Goal: Task Accomplishment & Management: Complete application form

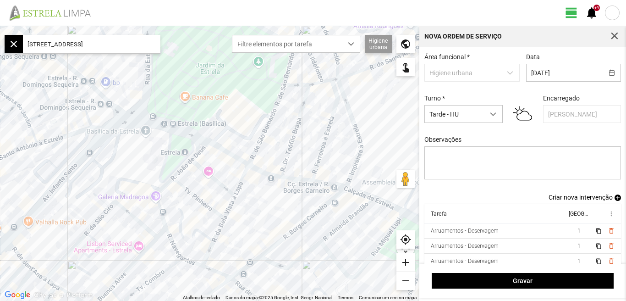
scroll to position [8, 0]
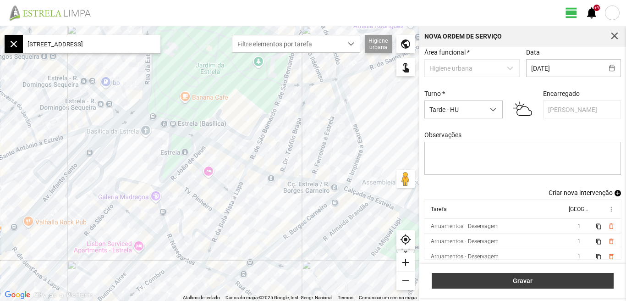
click at [525, 284] on span "Gravar" at bounding box center [523, 280] width 172 height 7
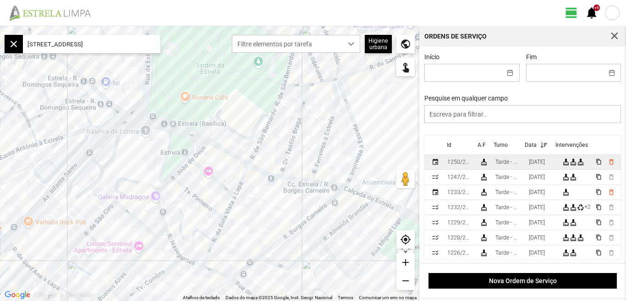
click at [544, 165] on div "[DATE]" at bounding box center [537, 162] width 16 height 6
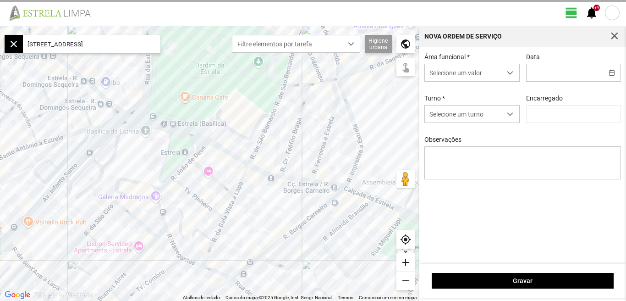
type input "[DATE]"
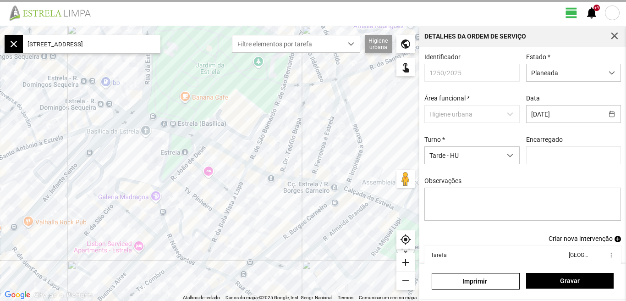
type input "[PERSON_NAME]"
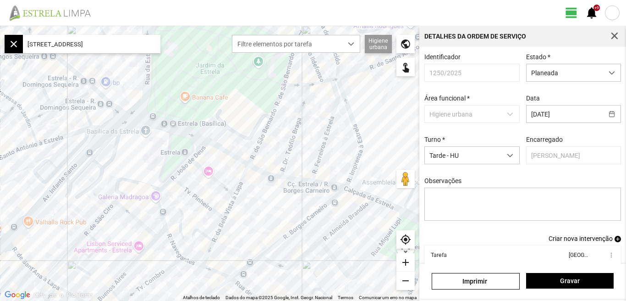
scroll to position [50, 0]
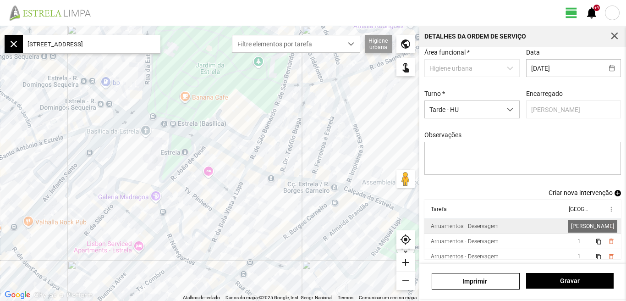
click at [578, 227] on span "1" at bounding box center [579, 226] width 3 height 6
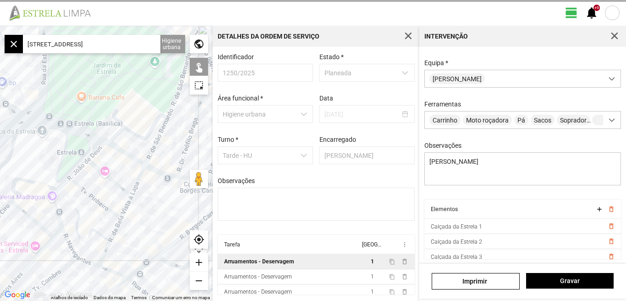
scroll to position [81, 0]
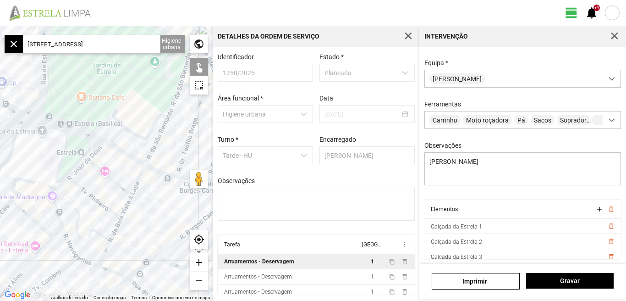
click at [146, 44] on input "[STREET_ADDRESS]" at bounding box center [92, 44] width 138 height 18
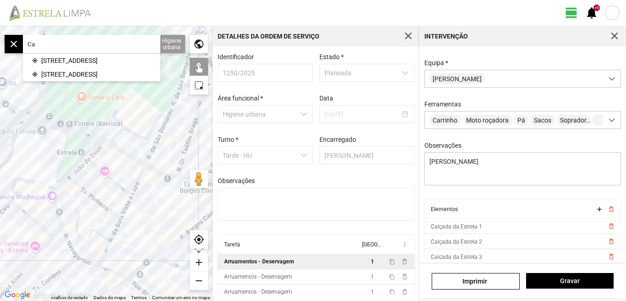
type input "C"
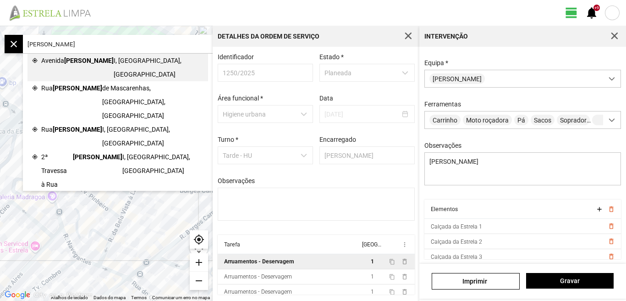
click at [114, 59] on span "I, [GEOGRAPHIC_DATA], [GEOGRAPHIC_DATA]" at bounding box center [159, 68] width 90 height 28
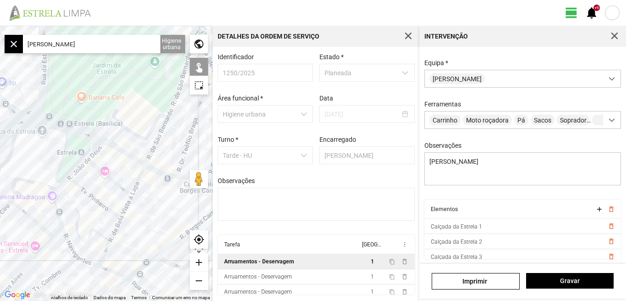
type input "Av. [PERSON_NAME][STREET_ADDRESS]"
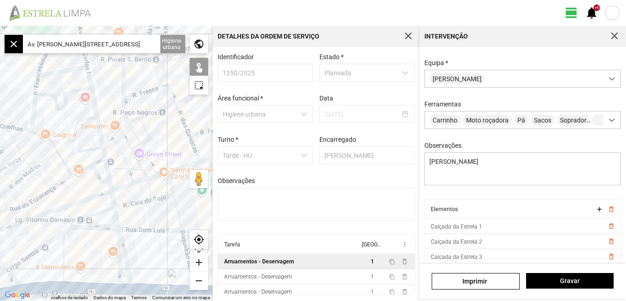
drag, startPoint x: 120, startPoint y: 93, endPoint x: 118, endPoint y: 155, distance: 62.4
click at [118, 155] on div at bounding box center [106, 163] width 213 height 275
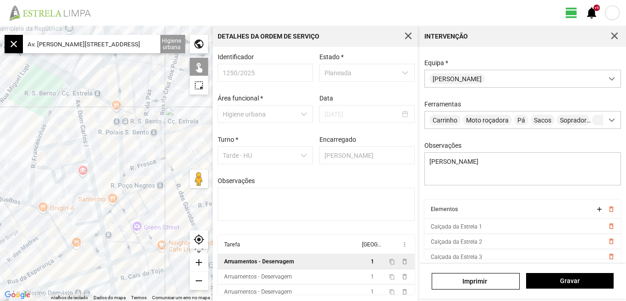
click at [80, 110] on div at bounding box center [106, 163] width 213 height 275
click at [86, 149] on div at bounding box center [106, 163] width 213 height 275
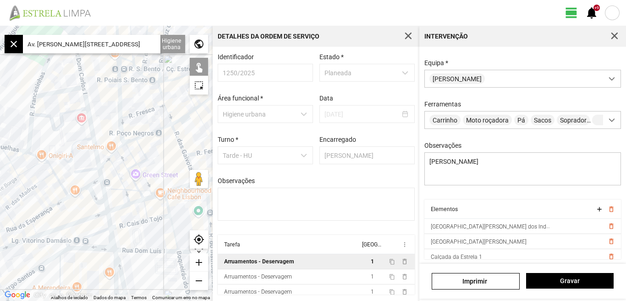
drag, startPoint x: 150, startPoint y: 192, endPoint x: 148, endPoint y: 137, distance: 55.5
click at [148, 138] on div at bounding box center [106, 163] width 213 height 275
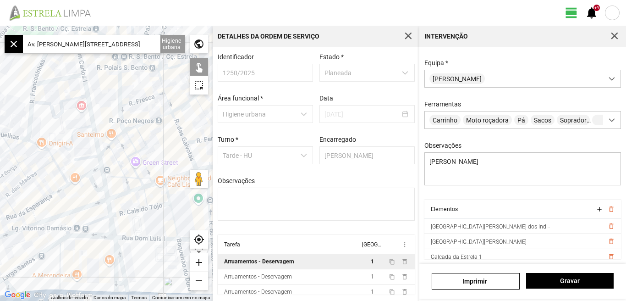
click at [99, 159] on div at bounding box center [106, 163] width 213 height 275
drag, startPoint x: 122, startPoint y: 151, endPoint x: 111, endPoint y: 137, distance: 18.3
click at [111, 137] on div at bounding box center [106, 163] width 213 height 275
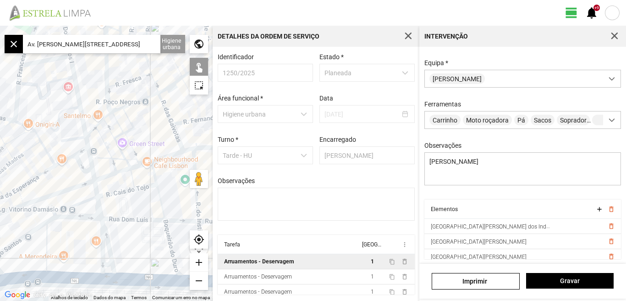
click at [200, 262] on div "add" at bounding box center [199, 262] width 18 height 18
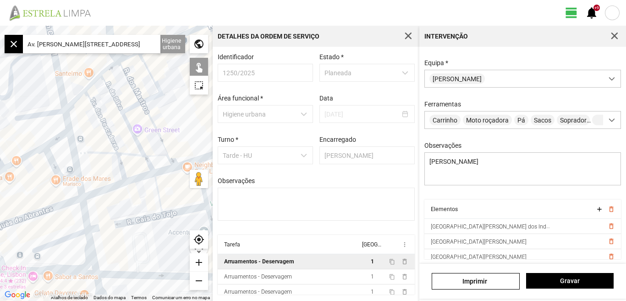
click at [200, 262] on div "add" at bounding box center [199, 262] width 18 height 18
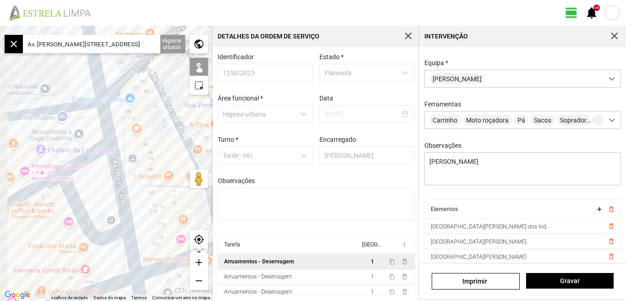
drag, startPoint x: 80, startPoint y: 114, endPoint x: 158, endPoint y: 158, distance: 89.7
click at [158, 158] on div at bounding box center [106, 163] width 213 height 275
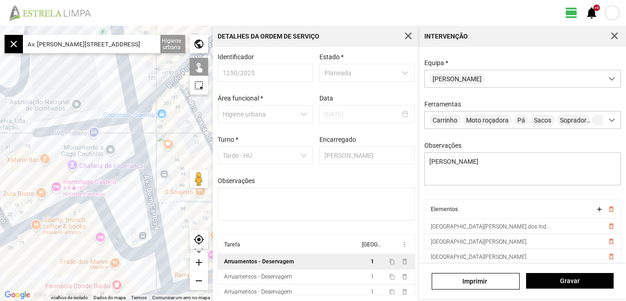
drag, startPoint x: 148, startPoint y: 126, endPoint x: 175, endPoint y: 138, distance: 30.0
click at [175, 138] on div at bounding box center [106, 163] width 213 height 275
click at [200, 260] on div "add" at bounding box center [199, 262] width 18 height 18
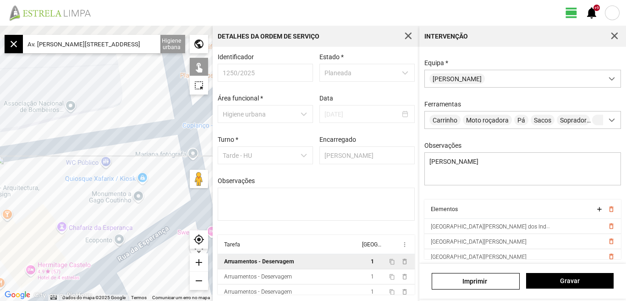
drag, startPoint x: 148, startPoint y: 142, endPoint x: 159, endPoint y: 169, distance: 29.8
click at [159, 169] on div at bounding box center [106, 163] width 213 height 275
click at [199, 259] on div "add" at bounding box center [199, 262] width 18 height 18
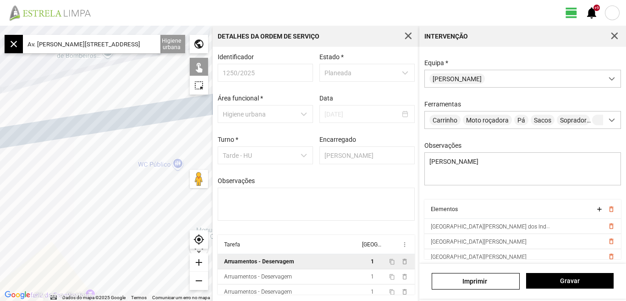
drag, startPoint x: 127, startPoint y: 154, endPoint x: 207, endPoint y: 152, distance: 80.3
click at [207, 152] on div at bounding box center [106, 163] width 213 height 275
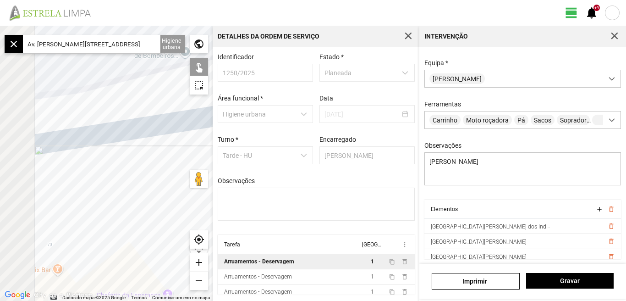
drag, startPoint x: 125, startPoint y: 164, endPoint x: 108, endPoint y: 177, distance: 21.2
click at [161, 165] on div at bounding box center [106, 163] width 213 height 275
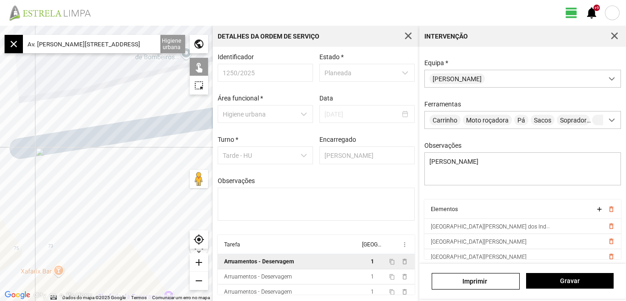
click at [110, 131] on div at bounding box center [106, 163] width 213 height 275
drag, startPoint x: 144, startPoint y: 194, endPoint x: 77, endPoint y: 146, distance: 82.1
click at [78, 148] on div at bounding box center [106, 163] width 213 height 275
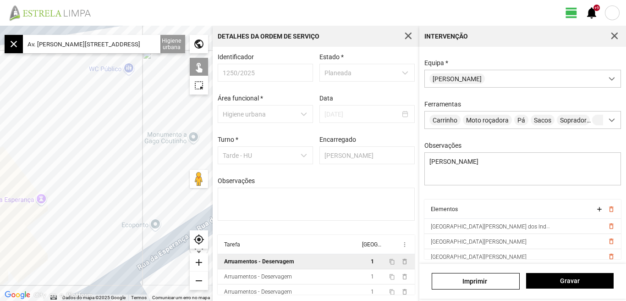
click at [195, 281] on div "remove" at bounding box center [199, 280] width 18 height 18
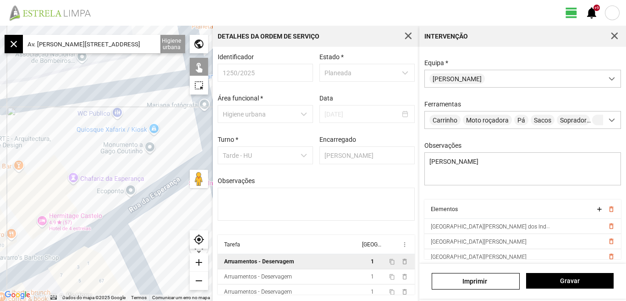
click at [48, 178] on div at bounding box center [106, 163] width 213 height 275
drag, startPoint x: 162, startPoint y: 132, endPoint x: 110, endPoint y: 124, distance: 52.9
click at [111, 125] on div at bounding box center [106, 163] width 213 height 275
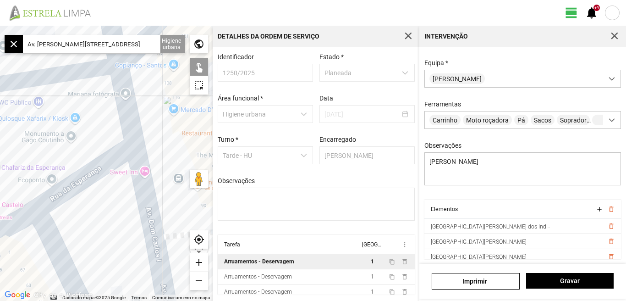
click at [120, 155] on div at bounding box center [106, 163] width 213 height 275
click at [147, 193] on div at bounding box center [106, 163] width 213 height 275
drag, startPoint x: 113, startPoint y: 222, endPoint x: 139, endPoint y: 149, distance: 77.9
click at [139, 149] on div at bounding box center [106, 163] width 213 height 275
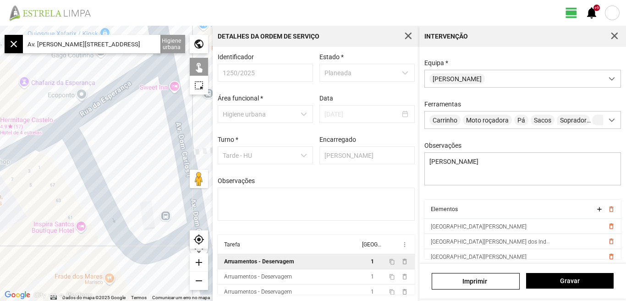
click at [92, 194] on div at bounding box center [106, 163] width 213 height 275
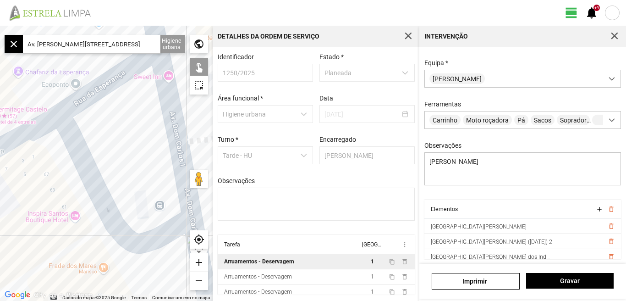
drag, startPoint x: 144, startPoint y: 190, endPoint x: 108, endPoint y: 122, distance: 77.5
click at [108, 124] on div at bounding box center [106, 163] width 213 height 275
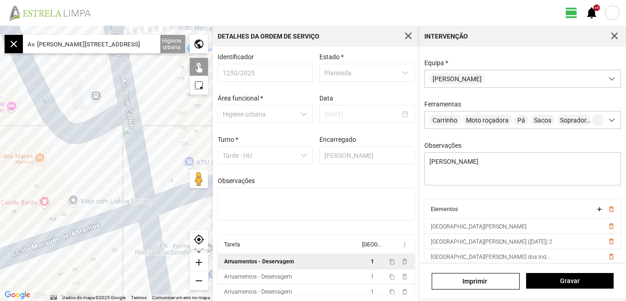
click at [135, 161] on div at bounding box center [106, 163] width 213 height 275
drag, startPoint x: 161, startPoint y: 197, endPoint x: 154, endPoint y: 145, distance: 52.3
click at [154, 147] on div at bounding box center [106, 163] width 213 height 275
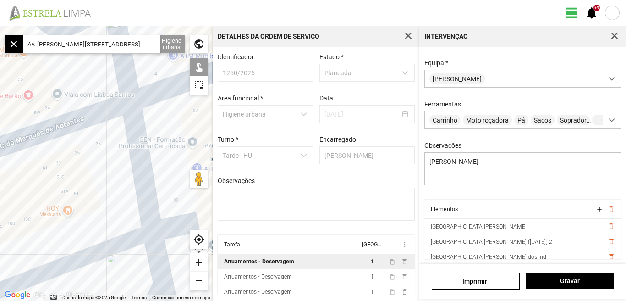
click at [135, 168] on div at bounding box center [106, 163] width 213 height 275
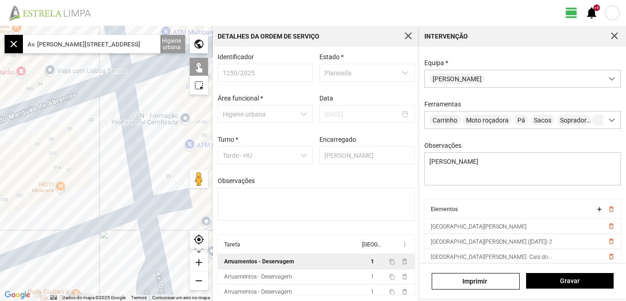
drag, startPoint x: 151, startPoint y: 150, endPoint x: 149, endPoint y: 139, distance: 11.5
click at [149, 142] on div at bounding box center [106, 163] width 213 height 275
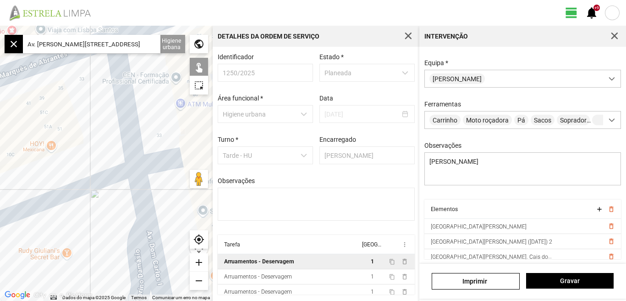
click at [133, 193] on div at bounding box center [106, 163] width 213 height 275
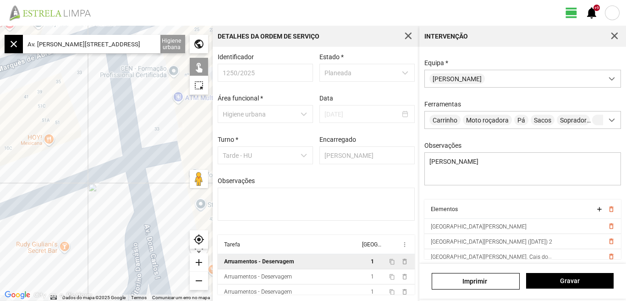
drag, startPoint x: 163, startPoint y: 187, endPoint x: 131, endPoint y: 127, distance: 68.7
click at [138, 142] on div at bounding box center [106, 163] width 213 height 275
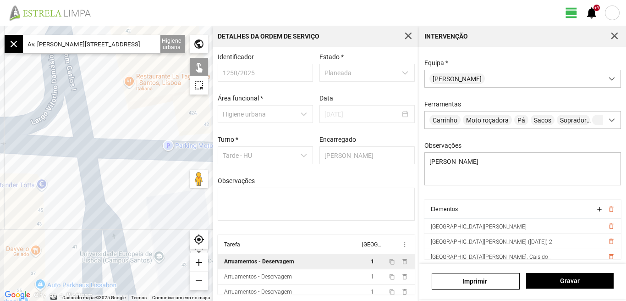
drag, startPoint x: 103, startPoint y: 160, endPoint x: 111, endPoint y: 106, distance: 54.2
click at [111, 106] on div at bounding box center [106, 163] width 213 height 275
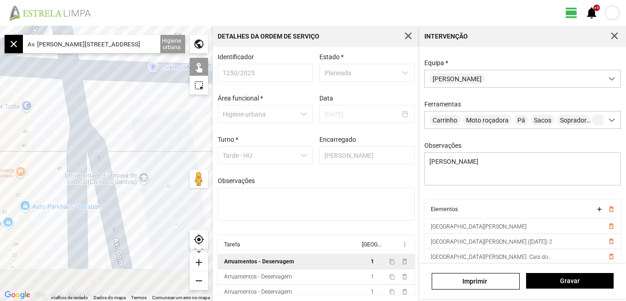
drag, startPoint x: 118, startPoint y: 147, endPoint x: 102, endPoint y: 97, distance: 52.0
click at [102, 98] on div at bounding box center [106, 163] width 213 height 275
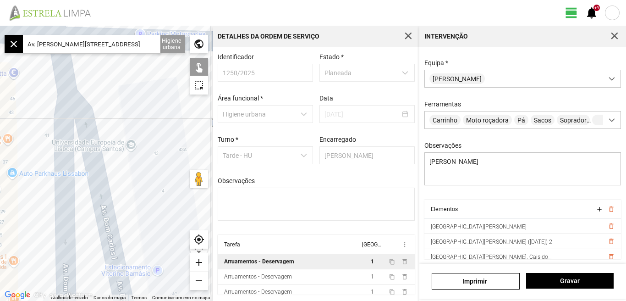
click at [56, 65] on div at bounding box center [106, 163] width 213 height 275
drag, startPoint x: 182, startPoint y: 132, endPoint x: 171, endPoint y: 109, distance: 26.3
click at [171, 111] on div at bounding box center [106, 163] width 213 height 275
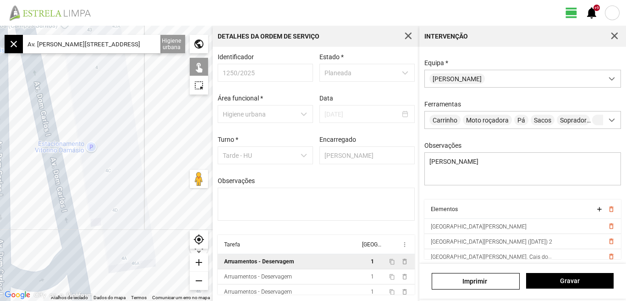
drag, startPoint x: 133, startPoint y: 156, endPoint x: 143, endPoint y: 109, distance: 48.2
click at [141, 111] on div at bounding box center [106, 163] width 213 height 275
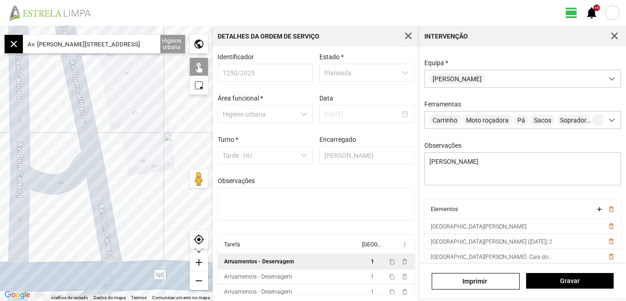
drag, startPoint x: 133, startPoint y: 138, endPoint x: 133, endPoint y: 114, distance: 24.3
click at [133, 115] on div at bounding box center [106, 163] width 213 height 275
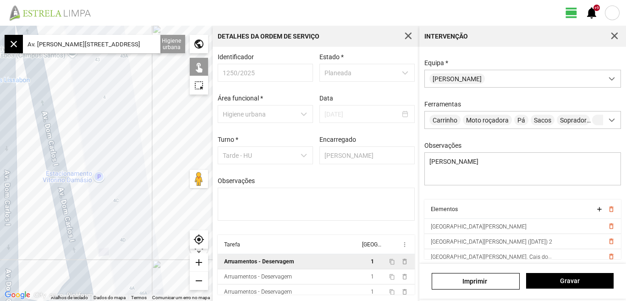
drag, startPoint x: 149, startPoint y: 173, endPoint x: 119, endPoint y: 290, distance: 120.3
click at [119, 290] on div at bounding box center [106, 163] width 213 height 275
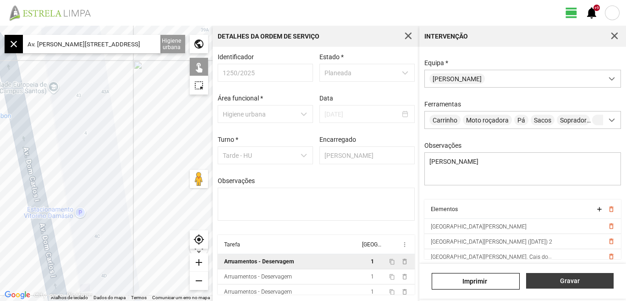
click at [567, 280] on span "Gravar" at bounding box center [570, 280] width 78 height 7
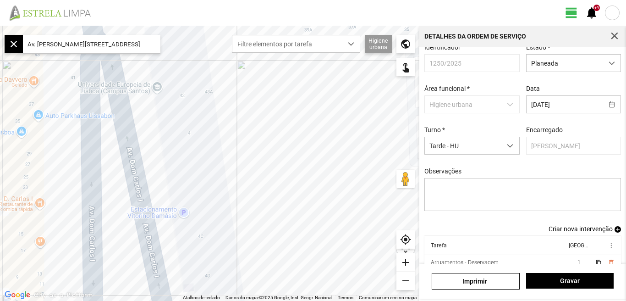
scroll to position [50, 0]
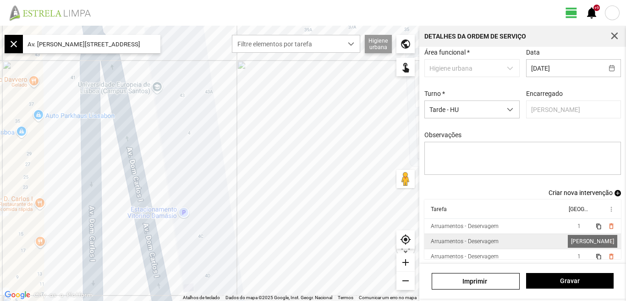
click at [578, 241] on span "1" at bounding box center [579, 241] width 3 height 6
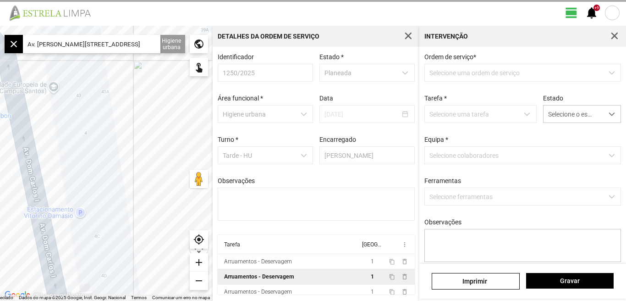
scroll to position [2, 0]
type textarea "[PERSON_NAME]"
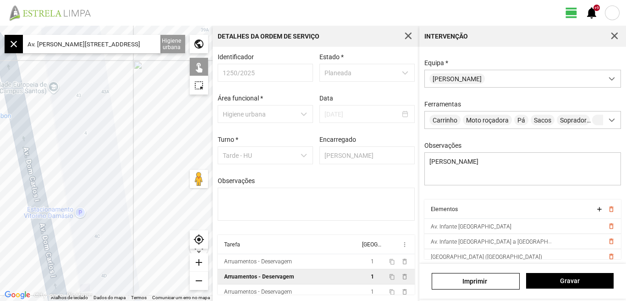
scroll to position [20, 0]
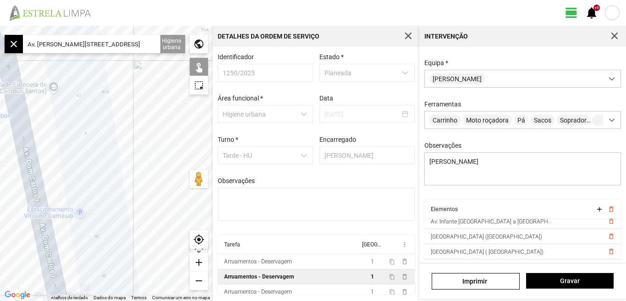
click at [152, 46] on input "Av. [PERSON_NAME][STREET_ADDRESS]" at bounding box center [92, 44] width 138 height 18
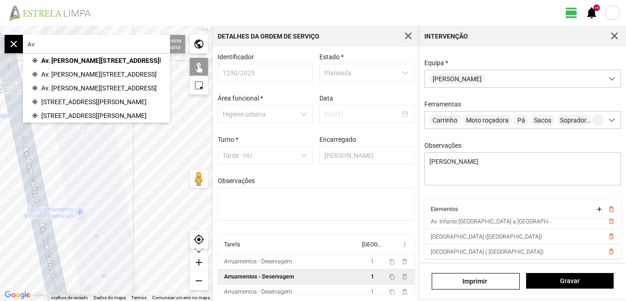
type input "A"
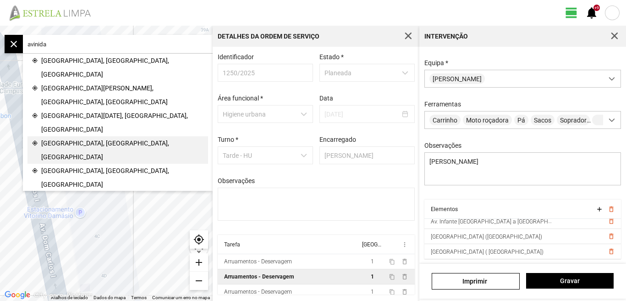
click at [73, 136] on span "[GEOGRAPHIC_DATA], [GEOGRAPHIC_DATA], [GEOGRAPHIC_DATA]" at bounding box center [122, 150] width 162 height 28
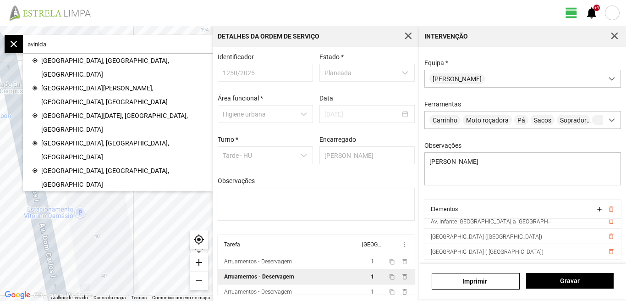
type input "Av. Infante Santo, [GEOGRAPHIC_DATA], [GEOGRAPHIC_DATA]"
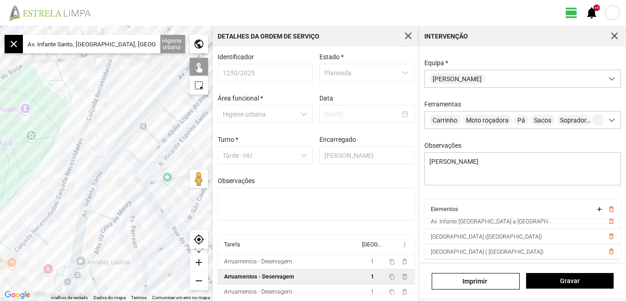
click at [199, 40] on div "public" at bounding box center [199, 44] width 18 height 18
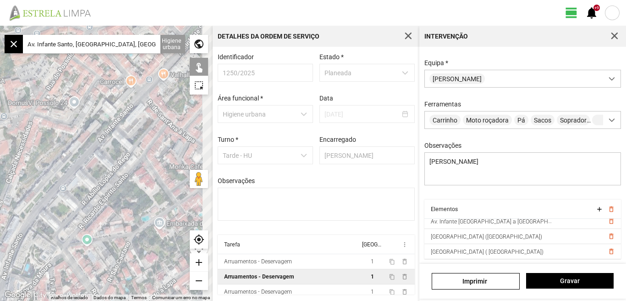
drag, startPoint x: 101, startPoint y: 193, endPoint x: 12, endPoint y: 241, distance: 101.7
click at [12, 241] on div at bounding box center [106, 163] width 213 height 275
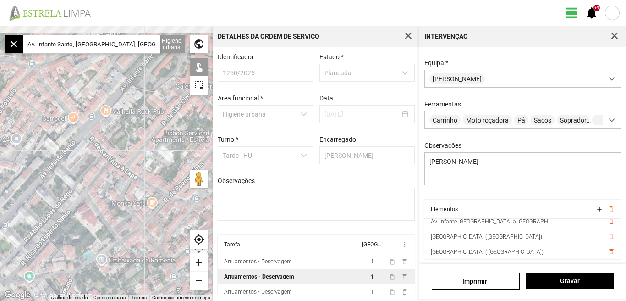
drag, startPoint x: 61, startPoint y: 231, endPoint x: 47, endPoint y: 257, distance: 29.3
click at [47, 257] on div at bounding box center [106, 163] width 213 height 275
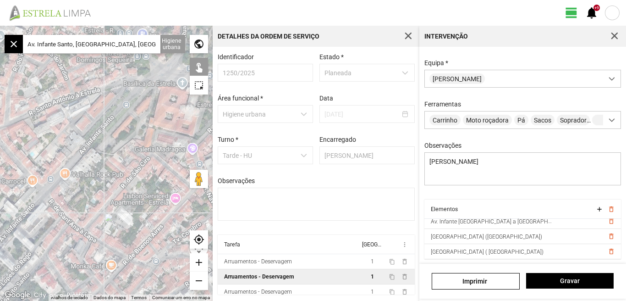
drag, startPoint x: 63, startPoint y: 233, endPoint x: 45, endPoint y: 235, distance: 18.0
click at [46, 248] on div at bounding box center [106, 163] width 213 height 275
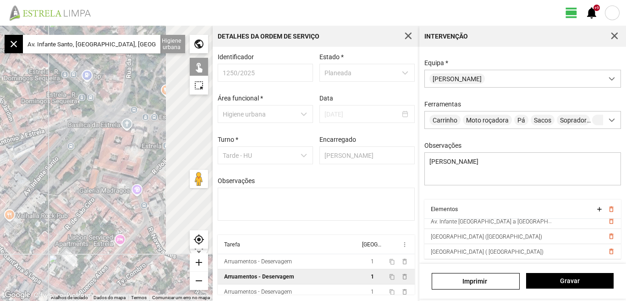
click at [61, 193] on div at bounding box center [106, 163] width 213 height 275
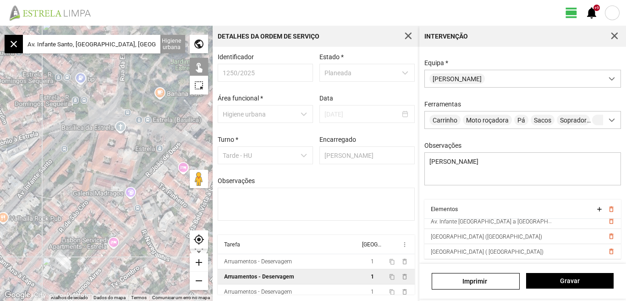
click at [91, 119] on div at bounding box center [106, 163] width 213 height 275
click at [90, 122] on div at bounding box center [106, 163] width 213 height 275
click at [67, 139] on div at bounding box center [106, 163] width 213 height 275
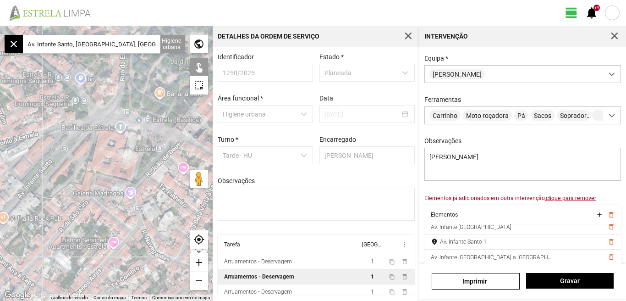
scroll to position [35, 0]
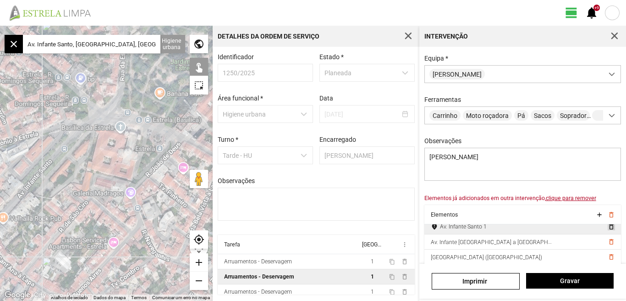
click at [607, 230] on span "delete_outline" at bounding box center [610, 226] width 7 height 7
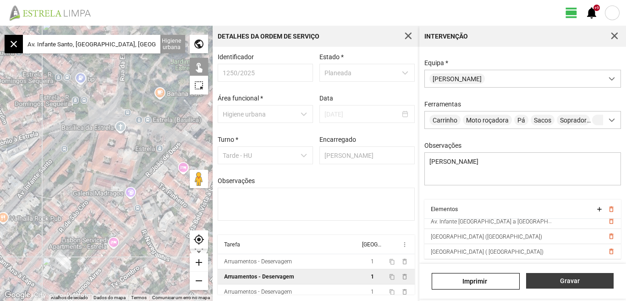
click at [569, 282] on span "Gravar" at bounding box center [570, 280] width 78 height 7
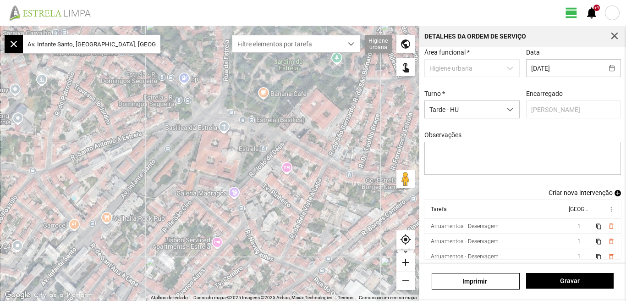
scroll to position [5, 0]
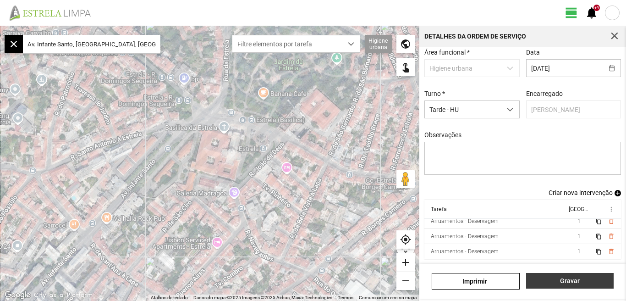
click at [567, 282] on span "Gravar" at bounding box center [570, 280] width 78 height 7
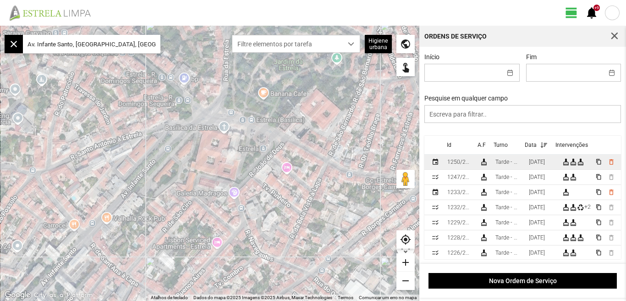
click at [544, 164] on div "[DATE]" at bounding box center [537, 162] width 16 height 6
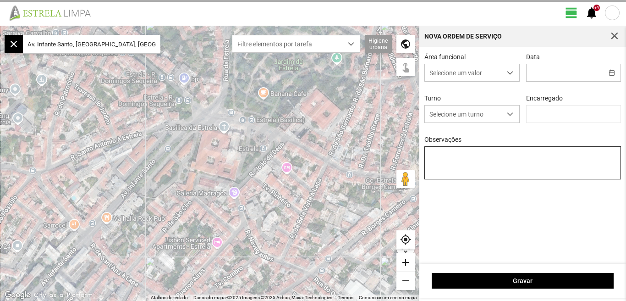
type input "[DATE]"
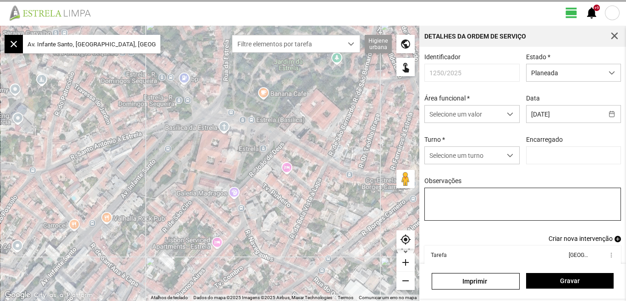
type input "[PERSON_NAME]"
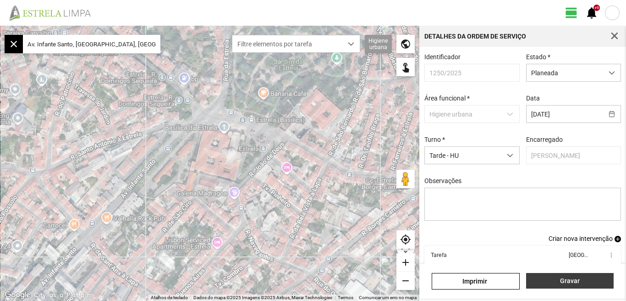
click at [570, 281] on span "Gravar" at bounding box center [570, 280] width 78 height 7
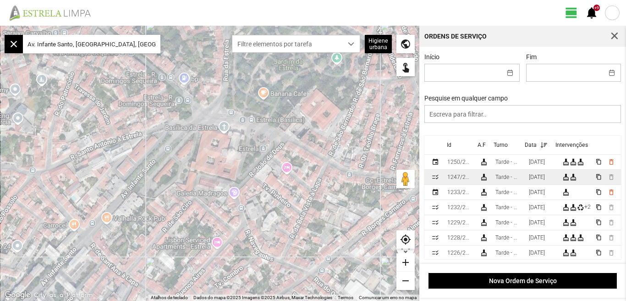
click at [545, 176] on div "[DATE]" at bounding box center [537, 177] width 16 height 6
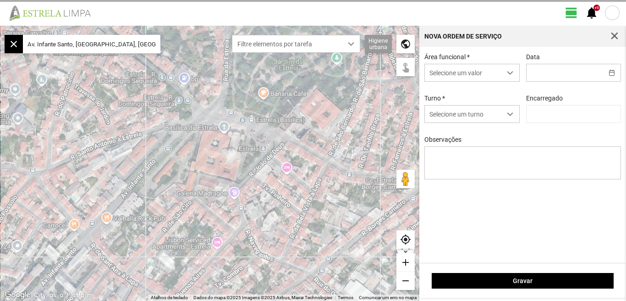
type input "[DATE]"
type textarea "[PERSON_NAME]: [PERSON_NAME]: faltou"
type input "[PERSON_NAME]"
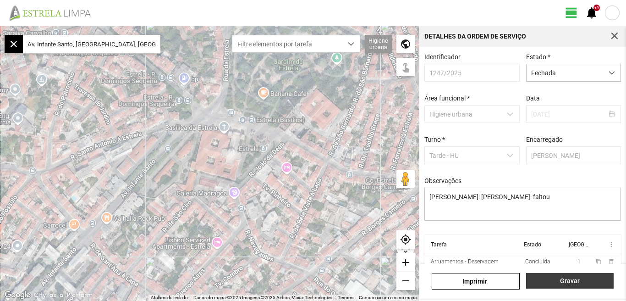
click at [570, 288] on button "Gravar" at bounding box center [570, 281] width 88 height 16
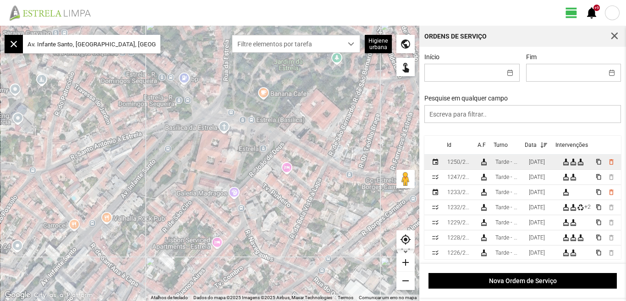
click at [545, 165] on div "[DATE]" at bounding box center [537, 162] width 16 height 6
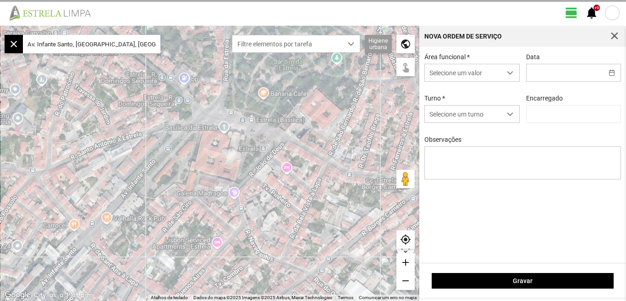
type input "[DATE]"
type input "[PERSON_NAME]"
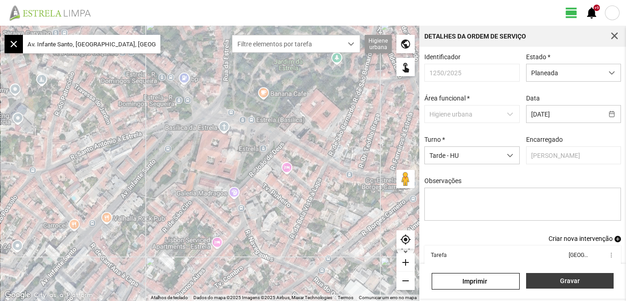
click at [575, 277] on span "Gravar" at bounding box center [570, 280] width 78 height 7
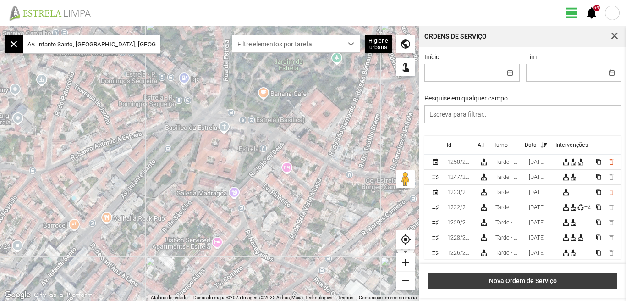
click at [521, 282] on span "Nova Ordem de Serviço" at bounding box center [523, 280] width 179 height 7
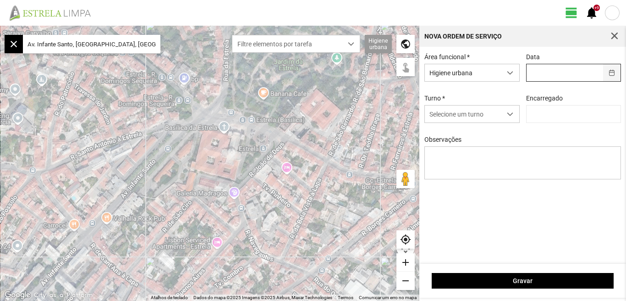
click at [613, 76] on button "button" at bounding box center [612, 72] width 18 height 17
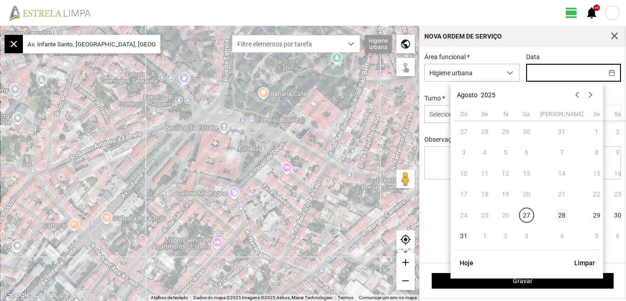
click at [555, 216] on span "28" at bounding box center [562, 215] width 15 height 15
type input "[DATE]"
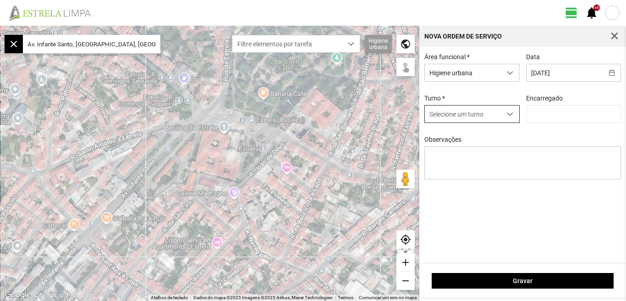
click at [509, 115] on span "dropdown trigger" at bounding box center [510, 114] width 6 height 6
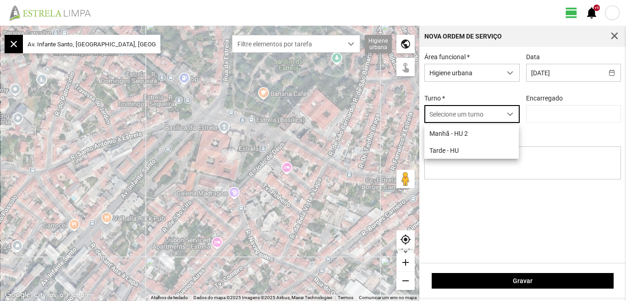
scroll to position [5, 41]
click at [455, 153] on li "Tarde - HU" at bounding box center [471, 150] width 94 height 17
type input "[PERSON_NAME]"
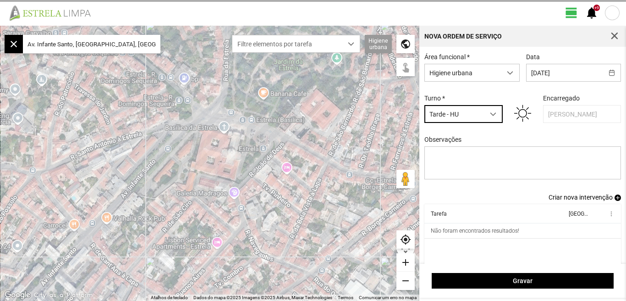
click at [584, 200] on span "Criar nova intervenção" at bounding box center [581, 196] width 64 height 7
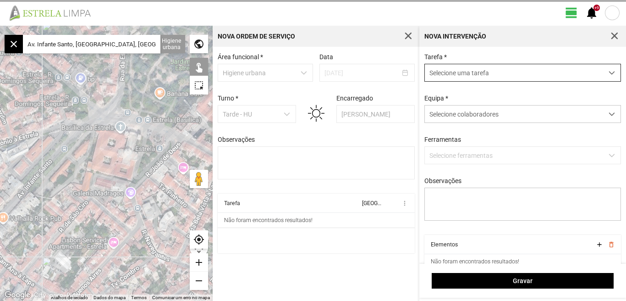
click at [609, 72] on span "dropdown trigger" at bounding box center [612, 73] width 6 height 6
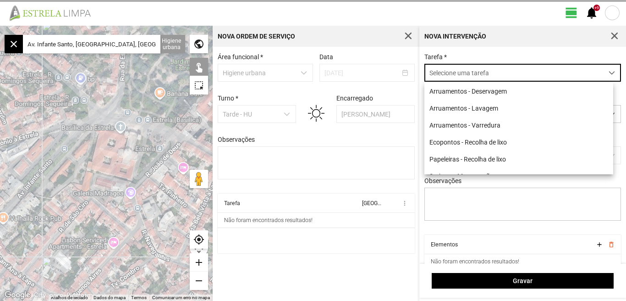
scroll to position [5, 41]
click at [491, 92] on li "Arruamentos - Deservagem" at bounding box center [518, 91] width 189 height 17
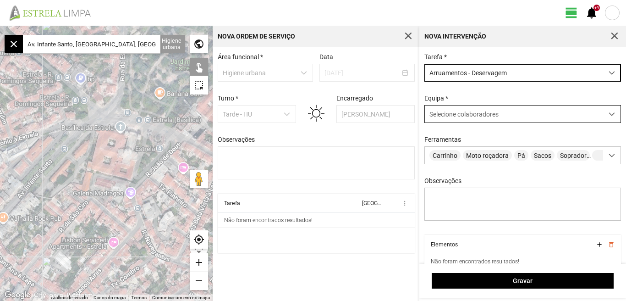
click at [609, 115] on span at bounding box center [612, 114] width 6 height 6
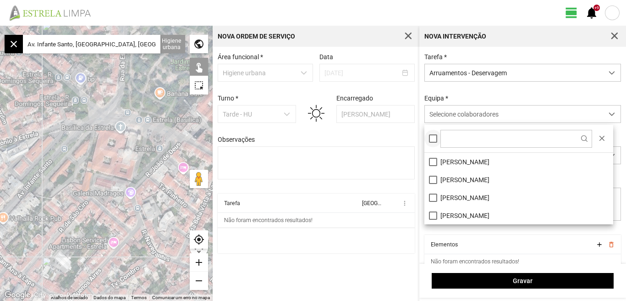
click at [433, 138] on div at bounding box center [433, 138] width 8 height 8
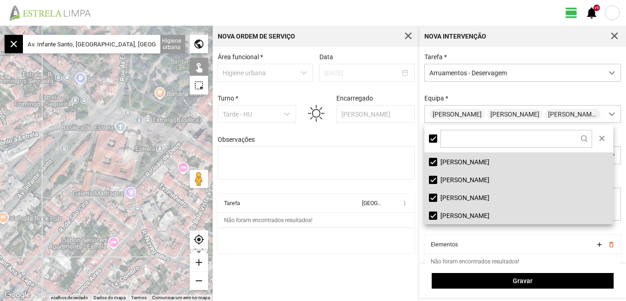
click at [349, 279] on div "Área funcional * Higiene urbana Data [DATE] Turno * Tarde - HU Encarregado Grac…" at bounding box center [316, 174] width 207 height 254
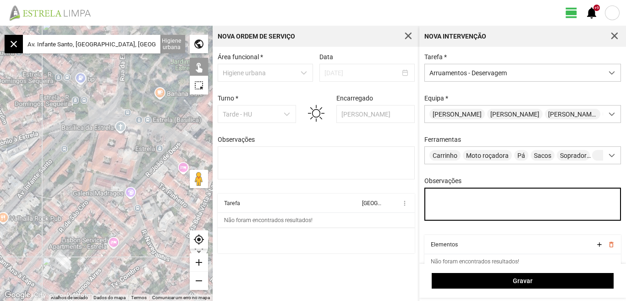
click at [447, 208] on textarea "Observações" at bounding box center [522, 203] width 197 height 33
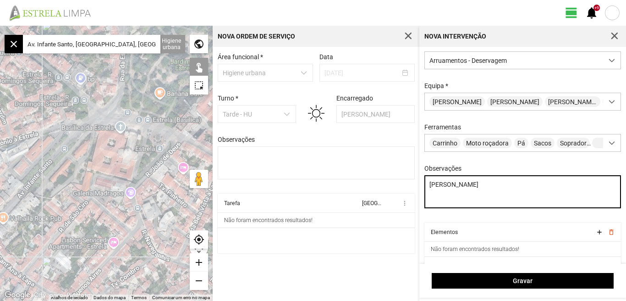
scroll to position [39, 0]
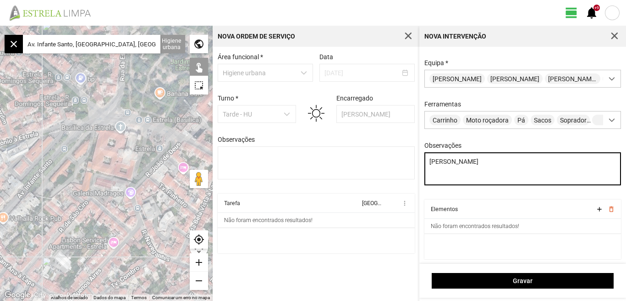
type textarea "[PERSON_NAME]"
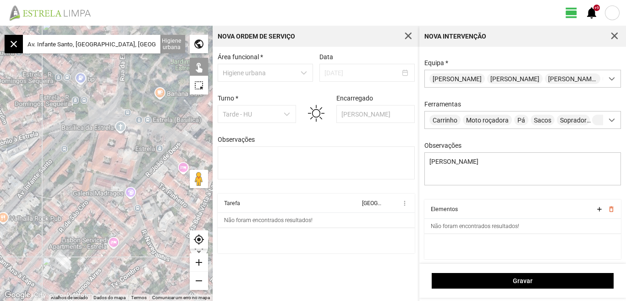
click at [129, 46] on input "Av. Infante Santo, [GEOGRAPHIC_DATA], [GEOGRAPHIC_DATA]" at bounding box center [92, 44] width 138 height 18
click at [133, 40] on input "Av. Infante Santo, [GEOGRAPHIC_DATA], [GEOGRAPHIC_DATA]" at bounding box center [92, 44] width 138 height 18
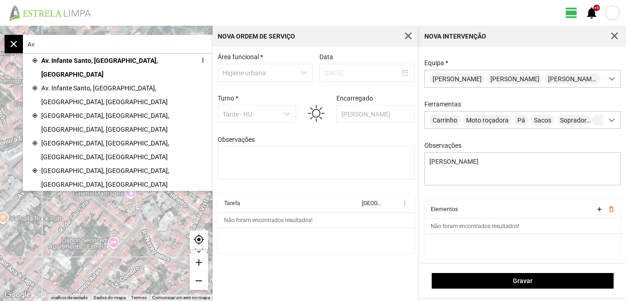
type input "A"
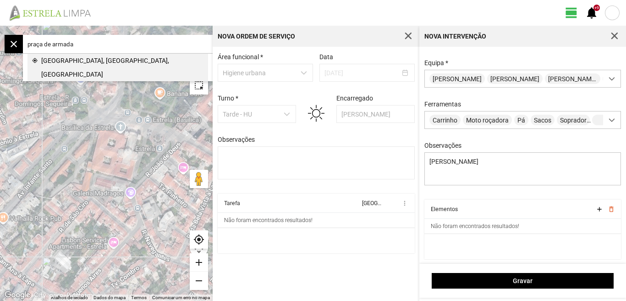
click at [94, 60] on span "[GEOGRAPHIC_DATA], [GEOGRAPHIC_DATA], [GEOGRAPHIC_DATA]" at bounding box center [122, 68] width 162 height 28
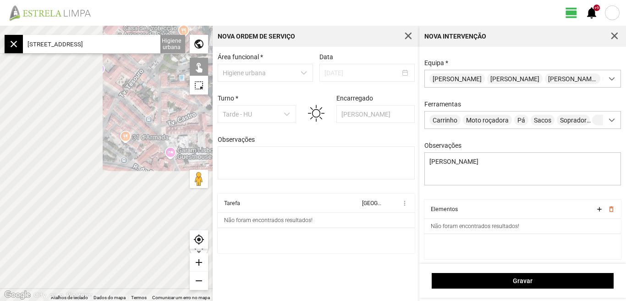
click at [204, 263] on div "add" at bounding box center [199, 262] width 18 height 18
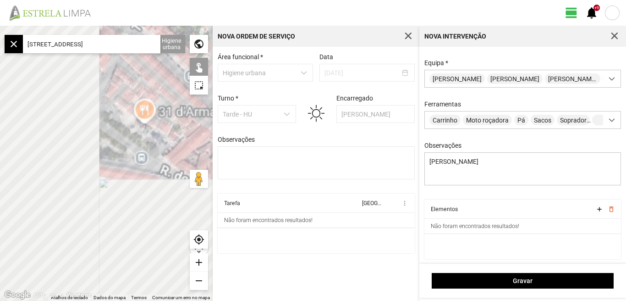
click at [203, 263] on div "add" at bounding box center [199, 262] width 18 height 18
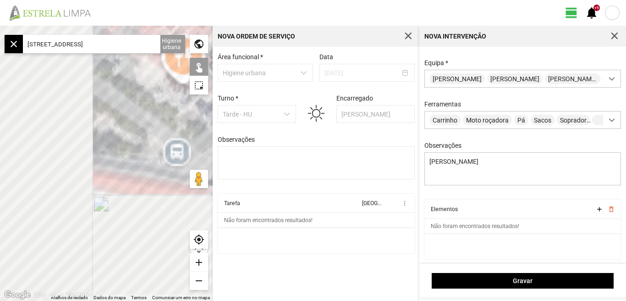
click at [203, 263] on div "add" at bounding box center [199, 262] width 18 height 18
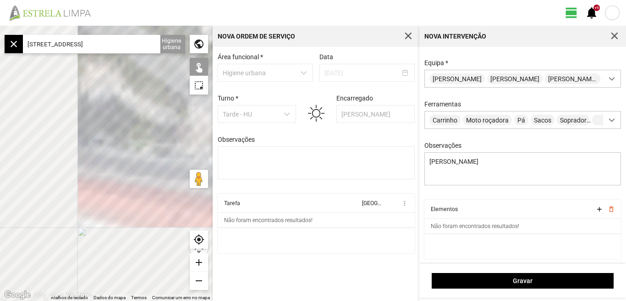
click at [203, 263] on div "add" at bounding box center [199, 262] width 18 height 18
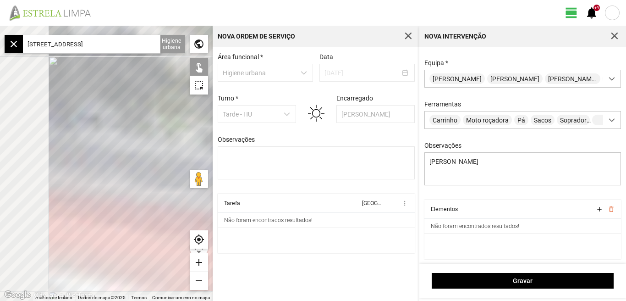
click at [155, 45] on input "[STREET_ADDRESS]" at bounding box center [92, 44] width 138 height 18
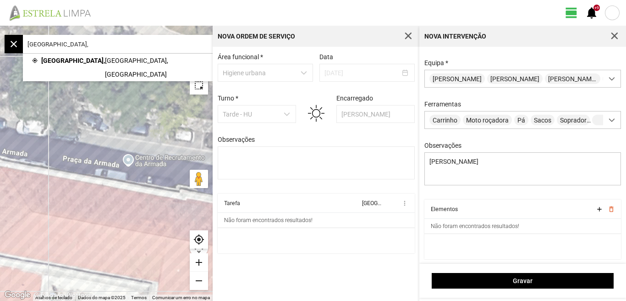
type input "[GEOGRAPHIC_DATA],"
click at [200, 279] on div "remove" at bounding box center [199, 280] width 18 height 18
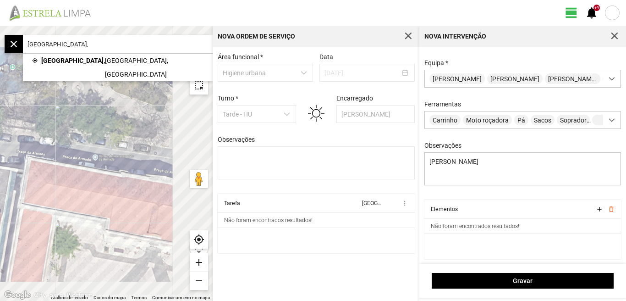
drag, startPoint x: 95, startPoint y: 193, endPoint x: 39, endPoint y: 176, distance: 59.0
click at [39, 176] on div at bounding box center [106, 163] width 213 height 275
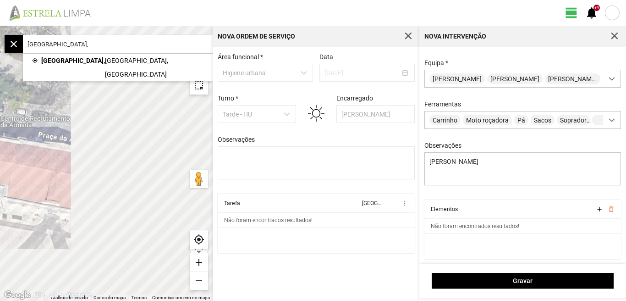
click at [105, 145] on div at bounding box center [106, 163] width 213 height 275
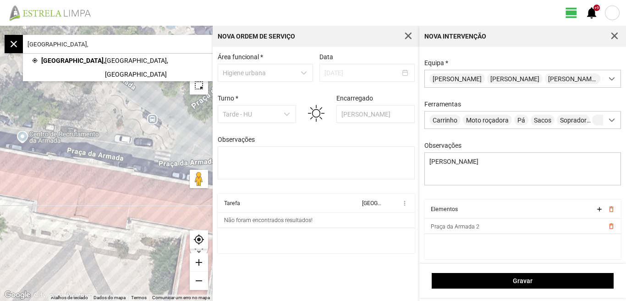
drag, startPoint x: 88, startPoint y: 185, endPoint x: 108, endPoint y: 196, distance: 23.0
click at [106, 195] on div at bounding box center [106, 163] width 213 height 275
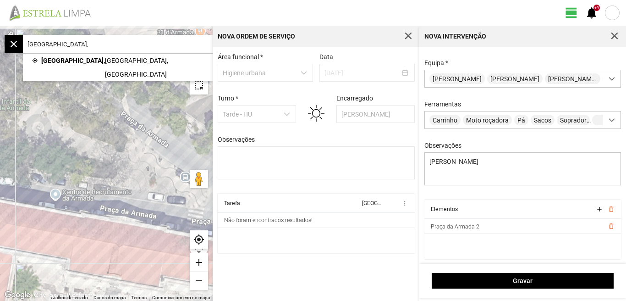
drag, startPoint x: 71, startPoint y: 190, endPoint x: 81, endPoint y: 234, distance: 44.7
click at [81, 239] on div at bounding box center [106, 163] width 213 height 275
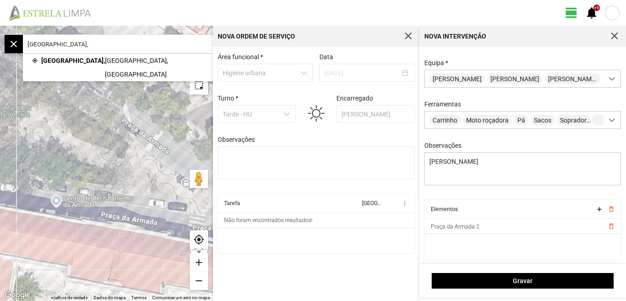
click at [130, 125] on div at bounding box center [106, 163] width 213 height 275
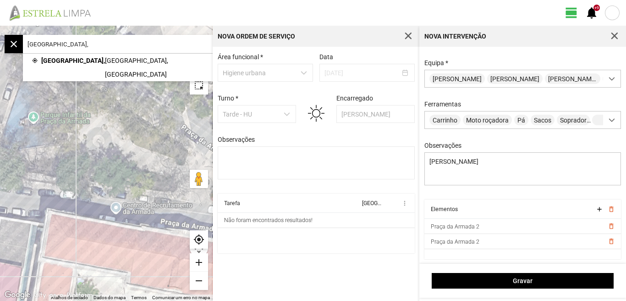
drag, startPoint x: 62, startPoint y: 148, endPoint x: 162, endPoint y: 155, distance: 100.2
click at [162, 155] on div at bounding box center [106, 163] width 213 height 275
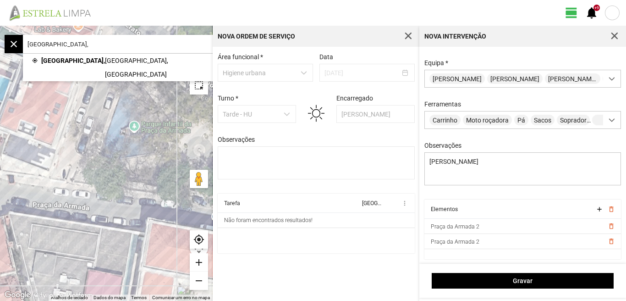
drag, startPoint x: 99, startPoint y: 146, endPoint x: 112, endPoint y: 169, distance: 26.5
click at [112, 169] on div at bounding box center [106, 163] width 213 height 275
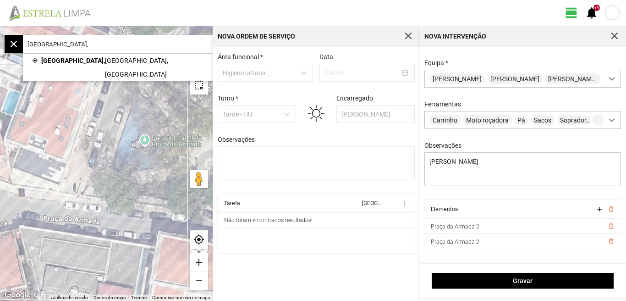
click at [91, 164] on div at bounding box center [106, 163] width 213 height 275
click at [53, 218] on div at bounding box center [106, 163] width 213 height 275
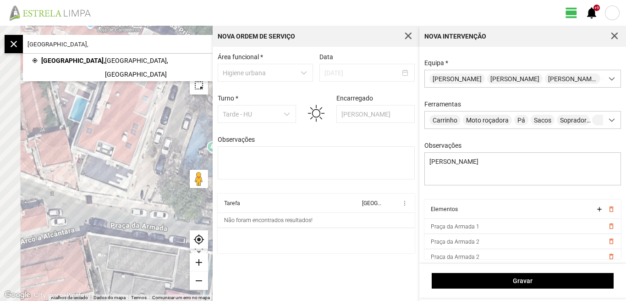
drag, startPoint x: 33, startPoint y: 221, endPoint x: 102, endPoint y: 229, distance: 70.1
click at [102, 229] on div at bounding box center [106, 163] width 213 height 275
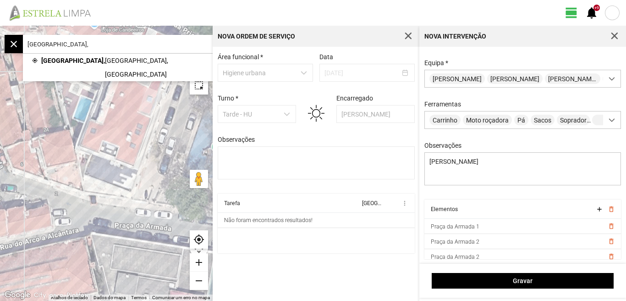
click at [70, 231] on div at bounding box center [106, 163] width 213 height 275
click at [70, 203] on div at bounding box center [106, 163] width 213 height 275
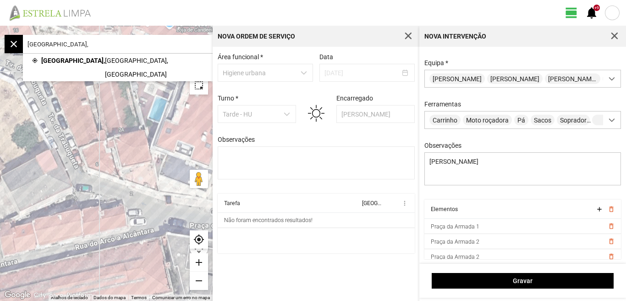
drag, startPoint x: 38, startPoint y: 208, endPoint x: 120, endPoint y: 209, distance: 82.1
click at [119, 209] on div at bounding box center [106, 163] width 213 height 275
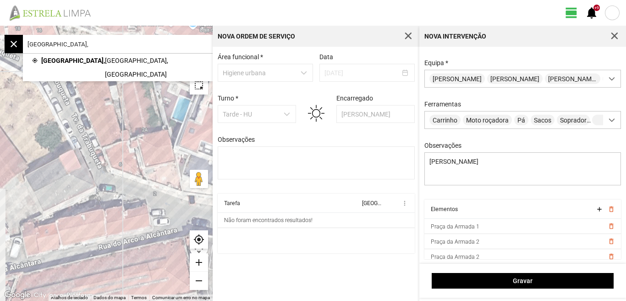
drag, startPoint x: 75, startPoint y: 209, endPoint x: 155, endPoint y: 233, distance: 83.6
click at [155, 233] on div at bounding box center [106, 163] width 213 height 275
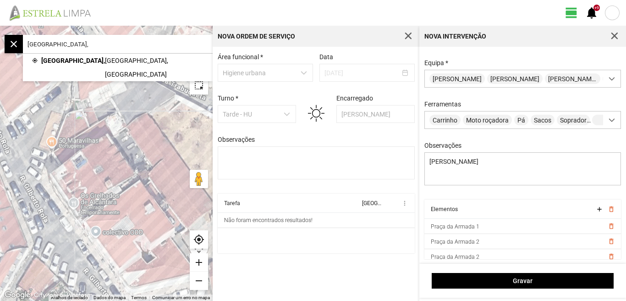
drag, startPoint x: 112, startPoint y: 216, endPoint x: 128, endPoint y: 209, distance: 17.2
click at [150, 211] on div at bounding box center [106, 163] width 213 height 275
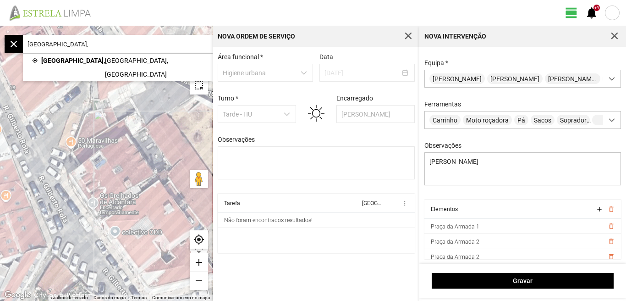
click at [64, 226] on div at bounding box center [106, 163] width 213 height 275
click at [45, 125] on div at bounding box center [106, 163] width 213 height 275
click at [10, 127] on div at bounding box center [106, 163] width 213 height 275
drag, startPoint x: 115, startPoint y: 194, endPoint x: 139, endPoint y: 143, distance: 56.0
click at [139, 145] on div at bounding box center [106, 163] width 213 height 275
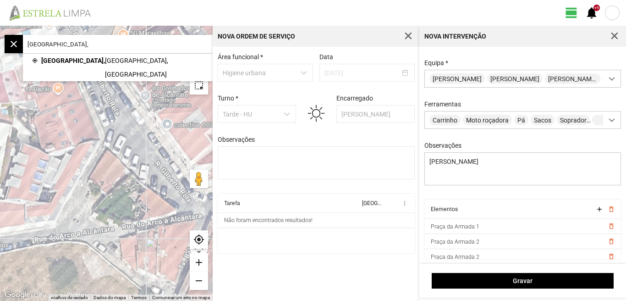
click at [148, 224] on div at bounding box center [106, 163] width 213 height 275
drag, startPoint x: 88, startPoint y: 207, endPoint x: 149, endPoint y: 190, distance: 63.7
click at [149, 190] on div at bounding box center [106, 163] width 213 height 275
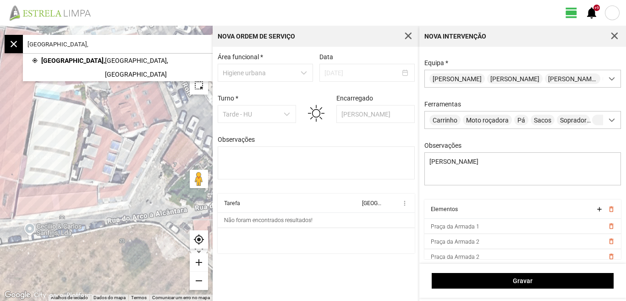
drag, startPoint x: 102, startPoint y: 188, endPoint x: 33, endPoint y: 151, distance: 78.3
click at [33, 151] on div at bounding box center [106, 163] width 213 height 275
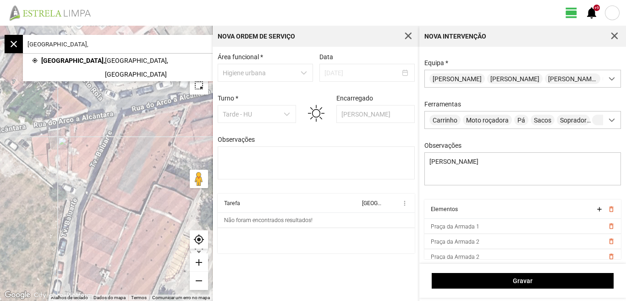
click at [88, 169] on div at bounding box center [106, 163] width 213 height 275
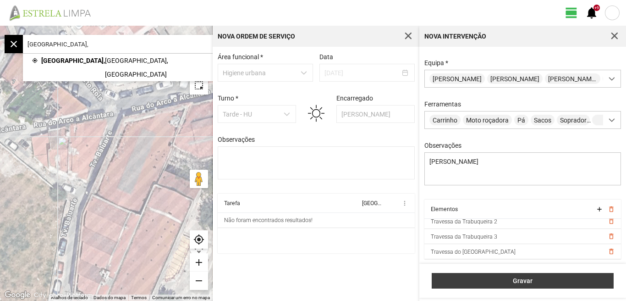
click at [501, 280] on span "Gravar" at bounding box center [523, 280] width 172 height 7
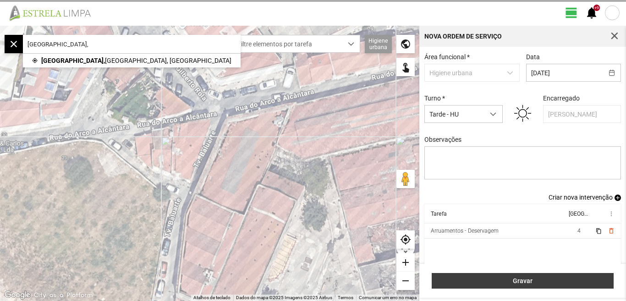
click at [507, 280] on span "Gravar" at bounding box center [523, 280] width 172 height 7
